Goal: Information Seeking & Learning: Learn about a topic

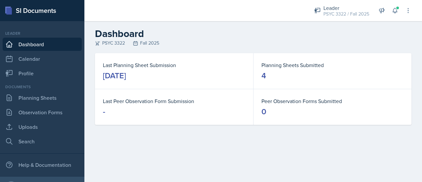
scroll to position [33, 0]
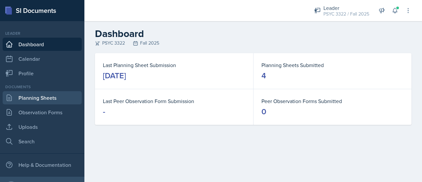
click at [55, 102] on link "Planning Sheets" at bounding box center [42, 97] width 79 height 13
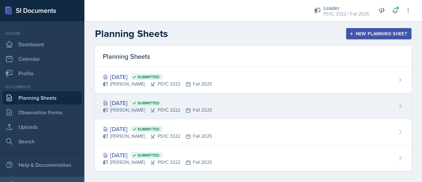
click at [145, 105] on div "[DATE] Submitted" at bounding box center [157, 102] width 109 height 9
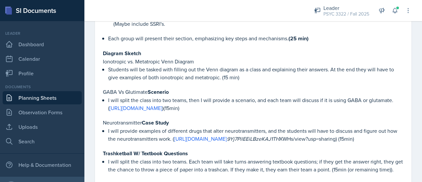
scroll to position [460, 0]
click at [162, 104] on link "[URL][DOMAIN_NAME]" at bounding box center [136, 107] width 53 height 7
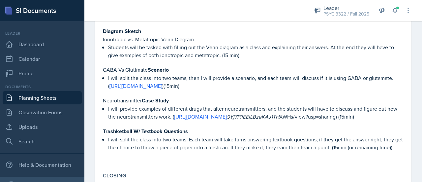
scroll to position [481, 0]
drag, startPoint x: 376, startPoint y: 105, endPoint x: 255, endPoint y: 110, distance: 121.5
type textarea "(15min)"
click at [255, 110] on div "Divide and Conquer (Diagram) Group 1: Create a diagram showing the synthesis, s…" at bounding box center [253, 38] width 301 height 252
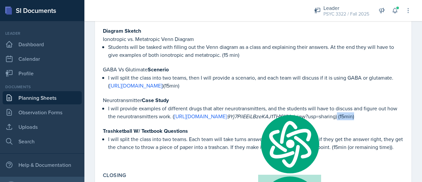
click at [255, 120] on p at bounding box center [253, 123] width 301 height 7
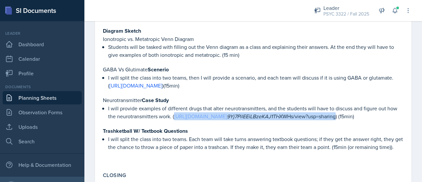
drag, startPoint x: 374, startPoint y: 107, endPoint x: 175, endPoint y: 106, distance: 199.6
click at [175, 106] on p "I will provide examples of different drugs that alter neurotransmitters, and th…" at bounding box center [256, 112] width 296 height 16
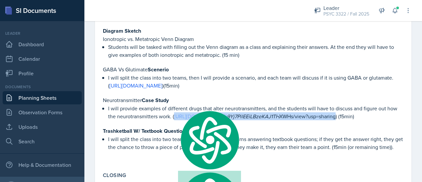
copy p "[URL][DOMAIN_NAME] 9Yj7PilEEiLBzeKAJ1TH XWHs/view?usp=sharing"
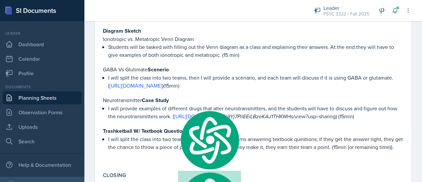
click at [218, 96] on p "Neurotransmitter Case Study" at bounding box center [253, 100] width 301 height 8
